Goal: Transaction & Acquisition: Download file/media

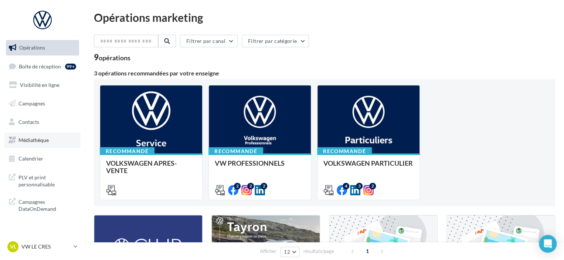
click at [47, 141] on span "Médiathèque" at bounding box center [33, 140] width 30 height 6
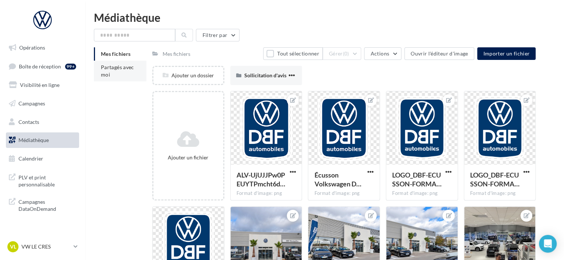
click at [127, 73] on li "Partagés avec moi" at bounding box center [120, 71] width 52 height 21
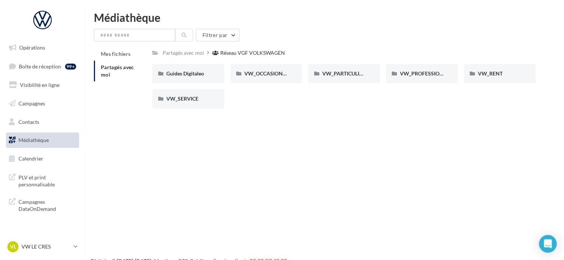
click at [204, 142] on div "Opérations Boîte de réception 99+ Visibilité en ligne Campagnes Contacts Médiat…" at bounding box center [282, 142] width 564 height 260
click at [353, 78] on div "VW_PARTICULIERS" at bounding box center [344, 73] width 72 height 19
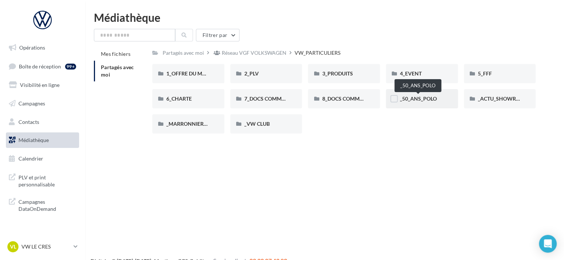
click at [425, 102] on span "_50_ANS_POLO" at bounding box center [418, 98] width 37 height 6
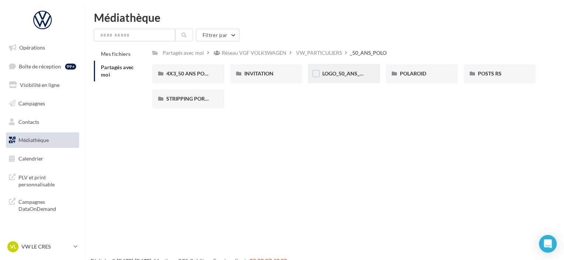
click at [348, 78] on div "LOGO_50_ANS_POLO" at bounding box center [344, 73] width 72 height 19
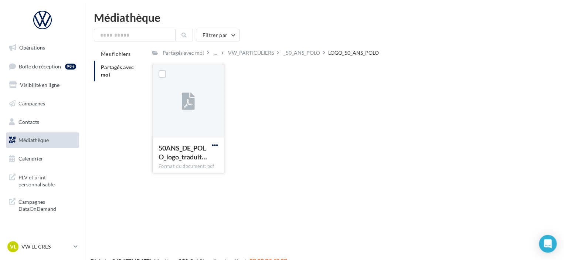
click at [213, 143] on span "button" at bounding box center [215, 145] width 6 height 6
click at [191, 161] on button "Télécharger" at bounding box center [183, 159] width 74 height 19
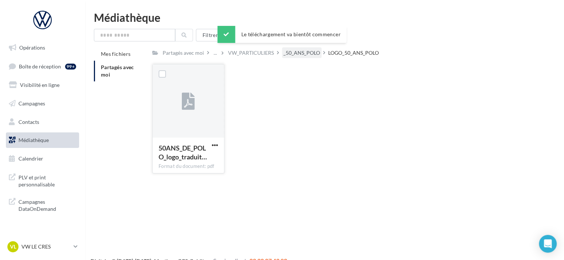
click at [307, 52] on div "_50_ANS_POLO" at bounding box center [301, 52] width 37 height 7
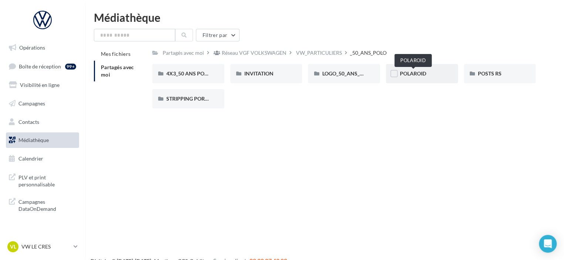
click at [419, 72] on span "POLAROID" at bounding box center [413, 73] width 26 height 6
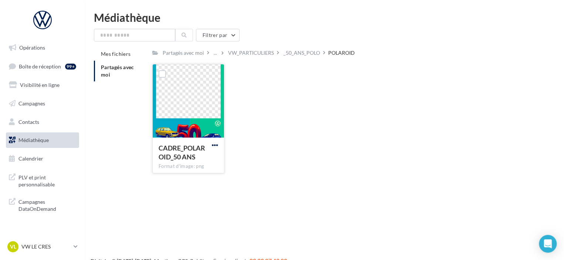
click at [217, 143] on span "button" at bounding box center [215, 145] width 6 height 6
click at [182, 166] on button "Télécharger" at bounding box center [183, 159] width 74 height 19
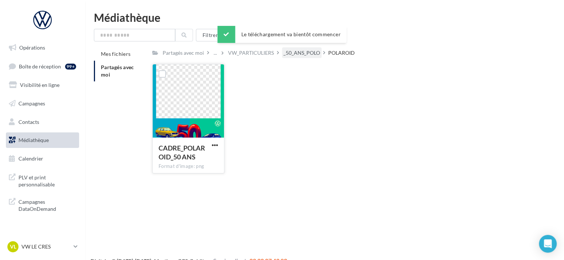
click at [294, 56] on div "_50_ANS_POLO" at bounding box center [301, 52] width 37 height 7
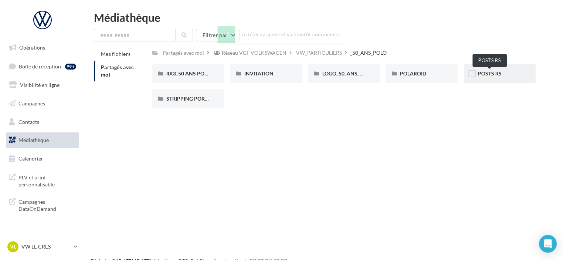
click at [496, 74] on span "POSTS RS" at bounding box center [490, 73] width 24 height 6
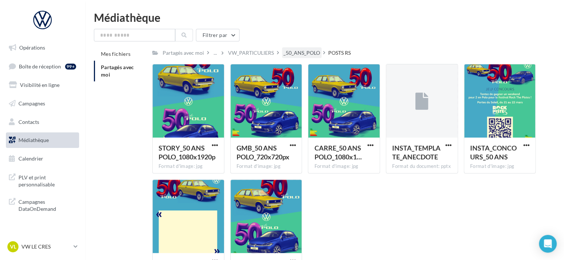
click at [297, 54] on div "_50_ANS_POLO" at bounding box center [301, 52] width 37 height 7
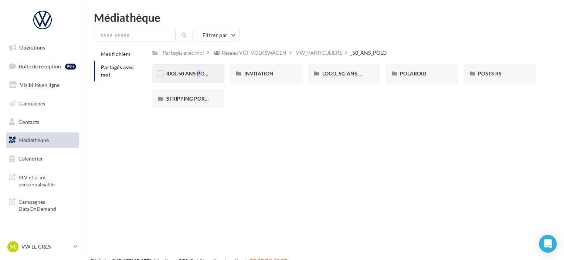
click at [192, 80] on div "4X3_50 ANS POLO" at bounding box center [188, 73] width 72 height 19
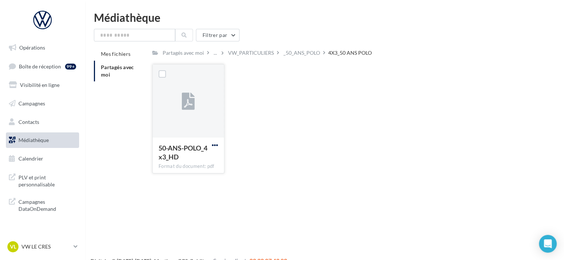
click at [214, 144] on span "button" at bounding box center [215, 145] width 6 height 6
click at [194, 161] on button "Télécharger" at bounding box center [183, 159] width 74 height 19
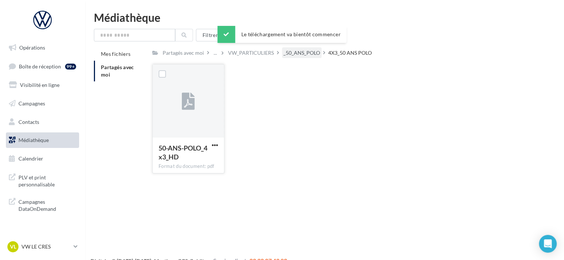
click at [312, 55] on div "_50_ANS_POLO" at bounding box center [301, 52] width 37 height 7
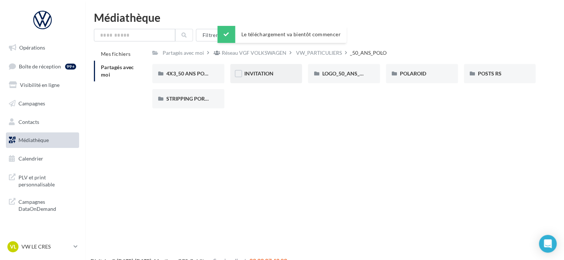
click at [285, 81] on div "INVITATION" at bounding box center [266, 73] width 72 height 19
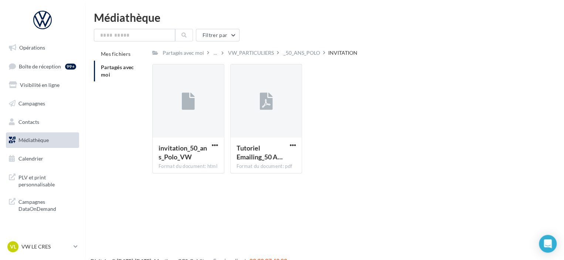
click at [311, 56] on div "_50_ANS_POLO" at bounding box center [301, 52] width 37 height 7
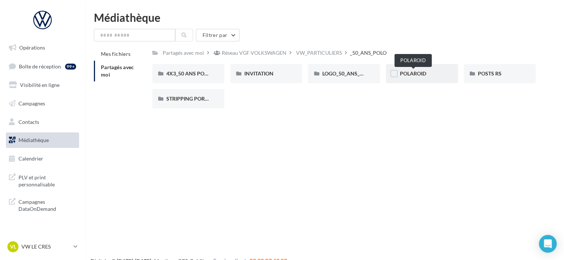
click at [400, 72] on span "POLAROID" at bounding box center [413, 73] width 26 height 6
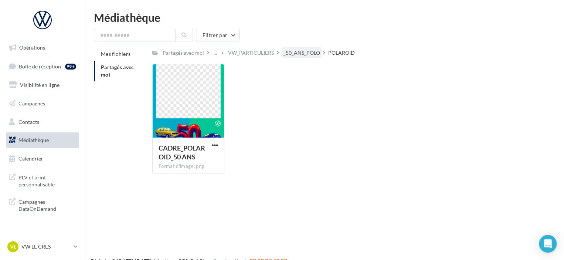
click at [301, 53] on div "_50_ANS_POLO" at bounding box center [301, 52] width 37 height 7
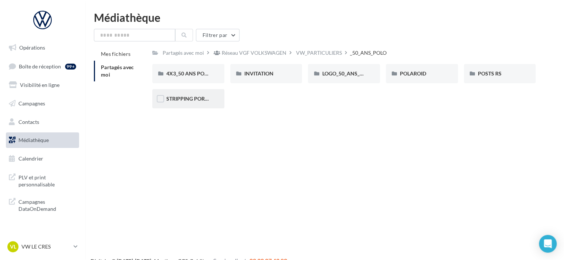
click at [199, 96] on span "STRIPPING PORTIERE" at bounding box center [192, 98] width 52 height 6
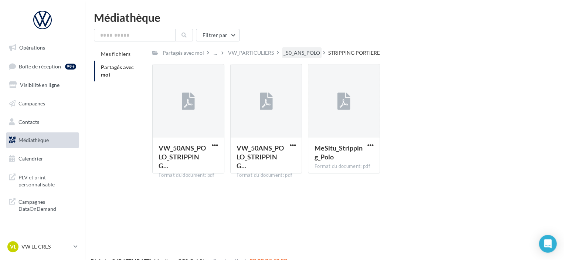
click at [300, 55] on div "_50_ANS_POLO" at bounding box center [301, 52] width 37 height 7
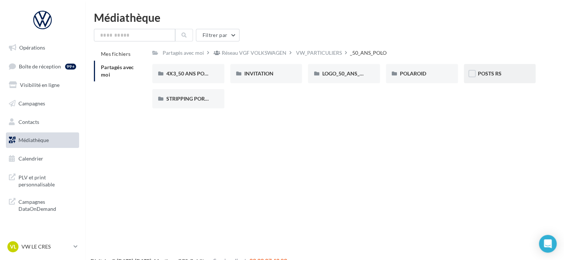
click at [486, 77] on div "POSTS RS" at bounding box center [500, 73] width 44 height 7
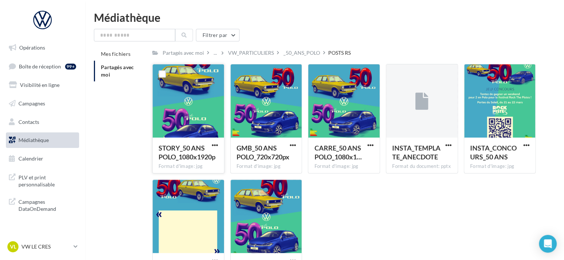
drag, startPoint x: 163, startPoint y: 76, endPoint x: 172, endPoint y: 74, distance: 9.8
click at [163, 76] on label at bounding box center [161, 73] width 7 height 7
click at [239, 78] on label at bounding box center [239, 73] width 7 height 7
drag, startPoint x: 318, startPoint y: 74, endPoint x: 346, endPoint y: 76, distance: 28.9
click at [317, 74] on label at bounding box center [317, 73] width 7 height 7
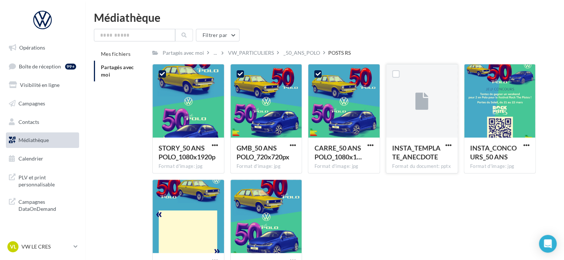
click at [394, 78] on div at bounding box center [395, 74] width 7 height 9
click at [396, 73] on label at bounding box center [395, 73] width 7 height 7
click at [473, 73] on label at bounding box center [473, 73] width 7 height 7
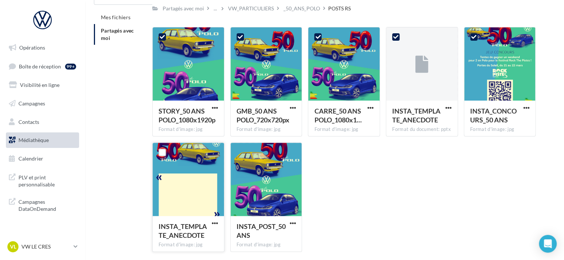
scroll to position [66, 0]
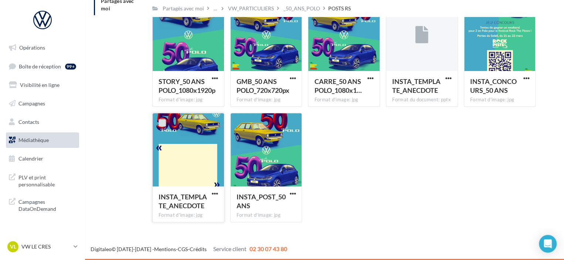
drag, startPoint x: 163, startPoint y: 123, endPoint x: 216, endPoint y: 124, distance: 53.2
click at [164, 123] on label at bounding box center [161, 122] width 7 height 7
click at [240, 121] on label at bounding box center [239, 122] width 7 height 7
click at [292, 192] on span "button" at bounding box center [292, 193] width 6 height 6
click at [270, 206] on button "Télécharger" at bounding box center [260, 208] width 74 height 19
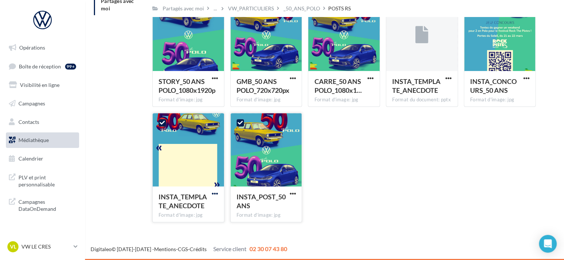
click at [215, 192] on span "button" at bounding box center [215, 193] width 6 height 6
click at [186, 204] on button "Télécharger" at bounding box center [183, 208] width 74 height 19
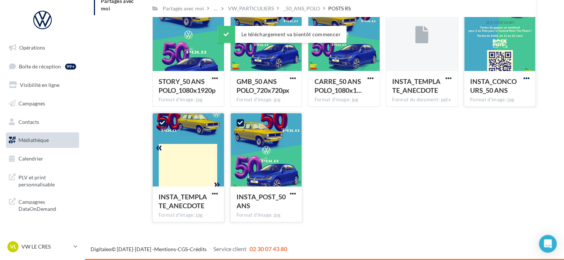
click at [527, 78] on span "button" at bounding box center [526, 78] width 6 height 6
drag, startPoint x: 444, startPoint y: 168, endPoint x: 500, endPoint y: 129, distance: 68.4
click at [448, 165] on div "STORY_50 ANS POLO_1080x1920p Format d'image: jpg 7 STORY_50 ANS POLO_1080x1920p…" at bounding box center [346, 112] width 389 height 230
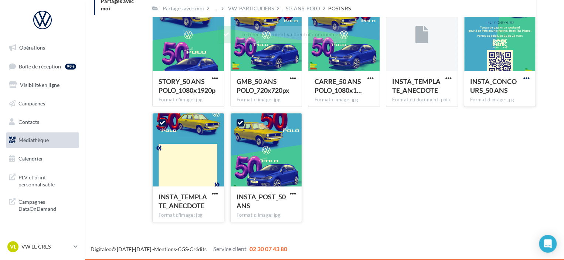
click at [527, 76] on span "button" at bounding box center [526, 78] width 6 height 6
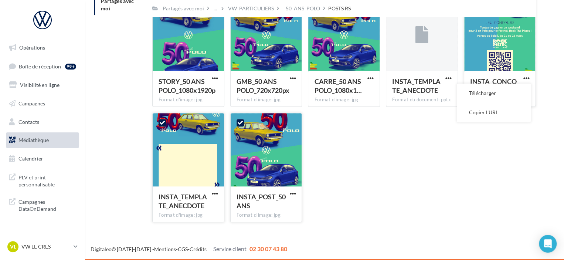
drag, startPoint x: 498, startPoint y: 94, endPoint x: 484, endPoint y: 89, distance: 15.1
click at [496, 93] on button "Télécharger" at bounding box center [493, 92] width 74 height 19
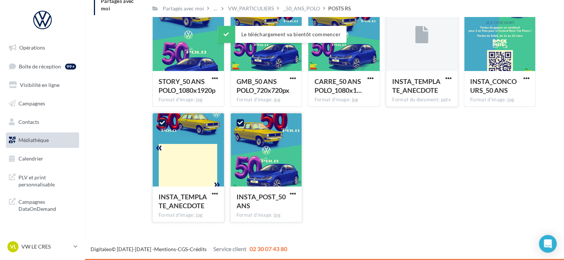
click at [452, 78] on button "button" at bounding box center [448, 78] width 9 height 7
drag, startPoint x: 427, startPoint y: 93, endPoint x: 374, endPoint y: 82, distance: 54.4
click at [422, 93] on button "Télécharger" at bounding box center [416, 92] width 74 height 19
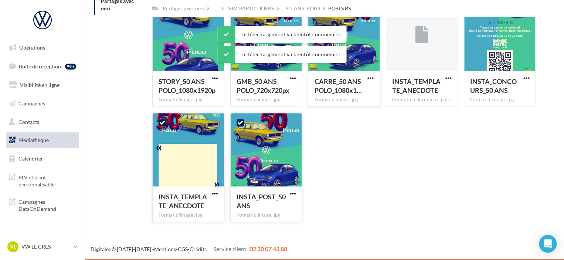
click at [374, 77] on button "button" at bounding box center [370, 78] width 9 height 7
drag, startPoint x: 354, startPoint y: 92, endPoint x: 350, endPoint y: 90, distance: 4.5
click at [353, 91] on button "Télécharger" at bounding box center [338, 92] width 74 height 19
drag, startPoint x: 332, startPoint y: 134, endPoint x: 282, endPoint y: 89, distance: 67.5
click at [321, 124] on div "STORY_50 ANS POLO_1080x1920p Format d'image: jpg 7 STORY_50 ANS POLO_1080x1920p…" at bounding box center [346, 112] width 389 height 230
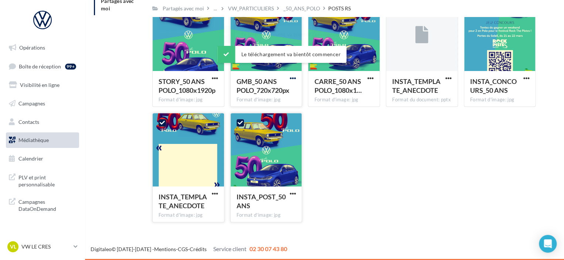
click at [290, 76] on span "button" at bounding box center [292, 78] width 6 height 6
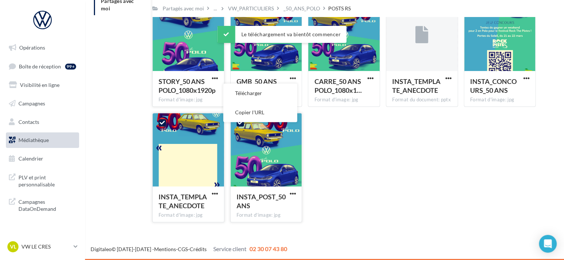
drag, startPoint x: 261, startPoint y: 96, endPoint x: 196, endPoint y: 81, distance: 66.7
click at [261, 96] on button "Télécharger" at bounding box center [260, 92] width 74 height 19
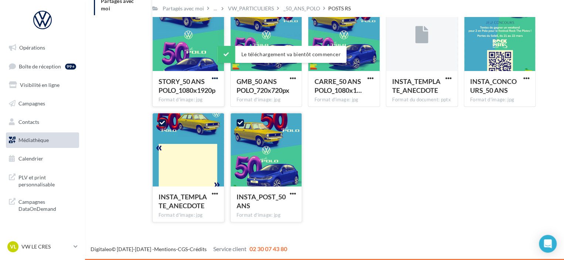
click at [212, 76] on span "button" at bounding box center [215, 78] width 6 height 6
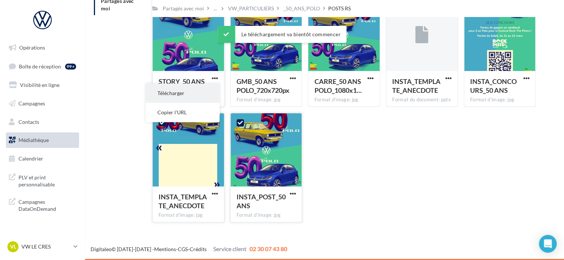
click at [202, 96] on button "Télécharger" at bounding box center [183, 92] width 74 height 19
